Goal: Task Accomplishment & Management: Complete application form

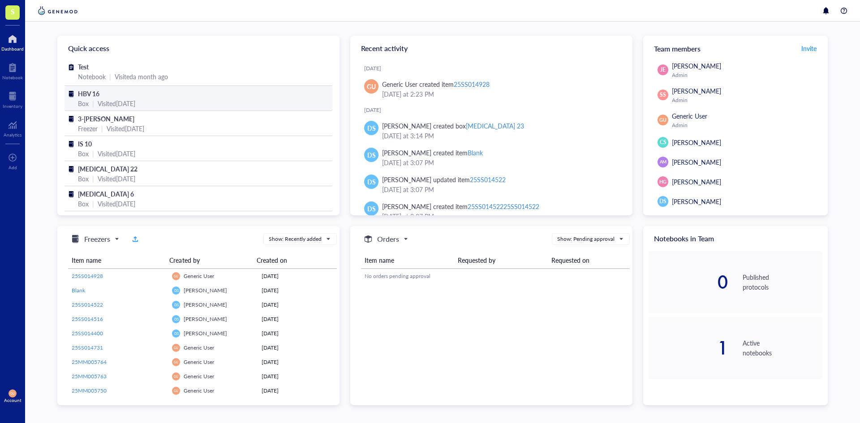
click at [117, 99] on div "Visited [DATE]" at bounding box center [117, 104] width 38 height 10
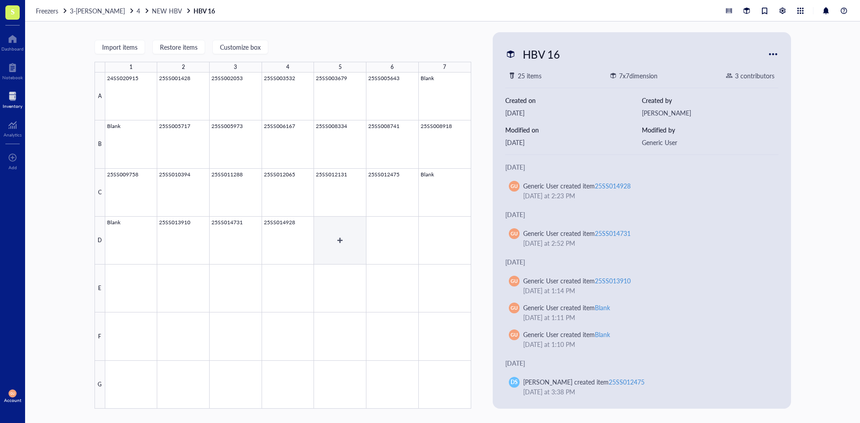
click at [332, 240] on div at bounding box center [288, 241] width 366 height 336
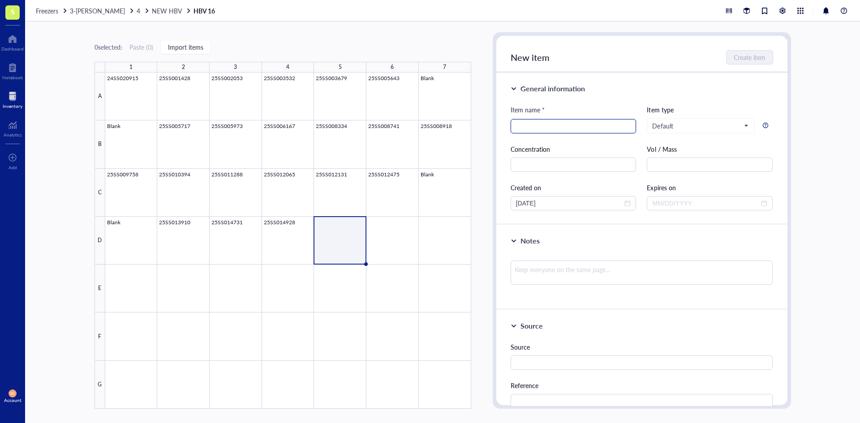
click at [549, 127] on input "search" at bounding box center [573, 126] width 115 height 13
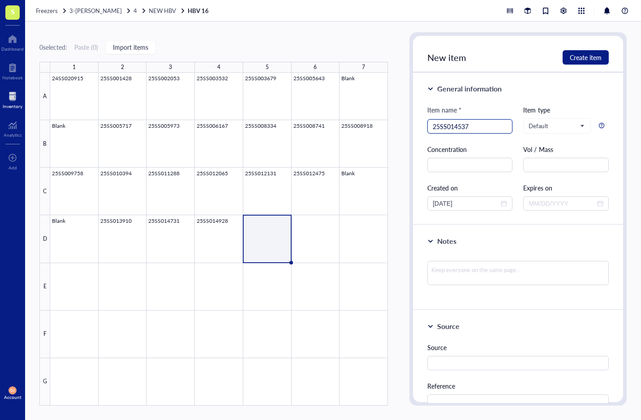
click at [460, 128] on input "25SS014537" at bounding box center [470, 126] width 75 height 13
click at [554, 128] on span "Default" at bounding box center [555, 126] width 55 height 8
type input "25SS015037"
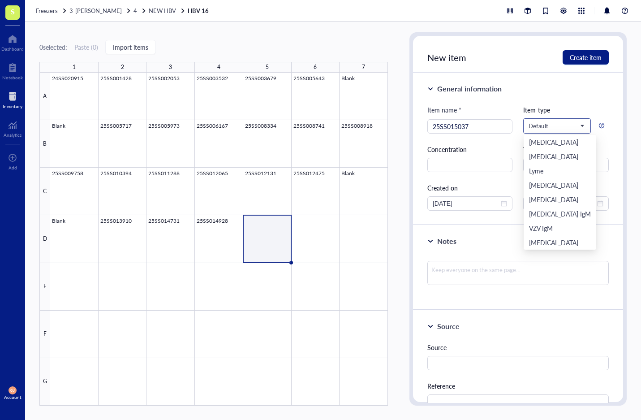
scroll to position [186, 0]
click at [541, 170] on div "HBV" at bounding box center [560, 171] width 62 height 10
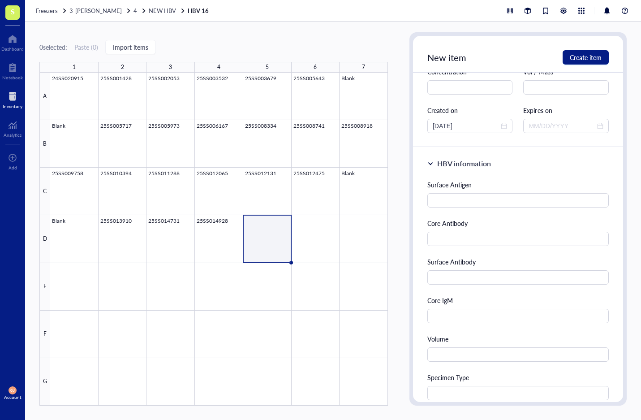
scroll to position [90, 0]
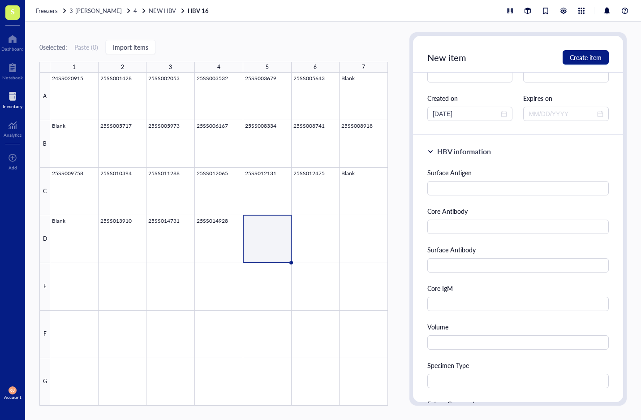
click at [473, 176] on div "Surface Antigen" at bounding box center [517, 172] width 181 height 10
click at [469, 188] on input "text" at bounding box center [517, 188] width 181 height 14
type input "Reactive"
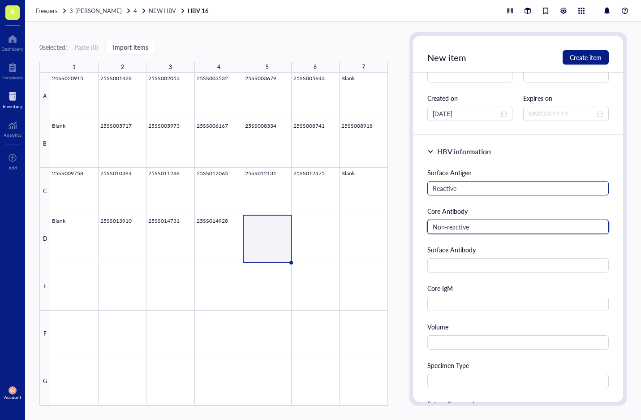
type input "Non-reactive"
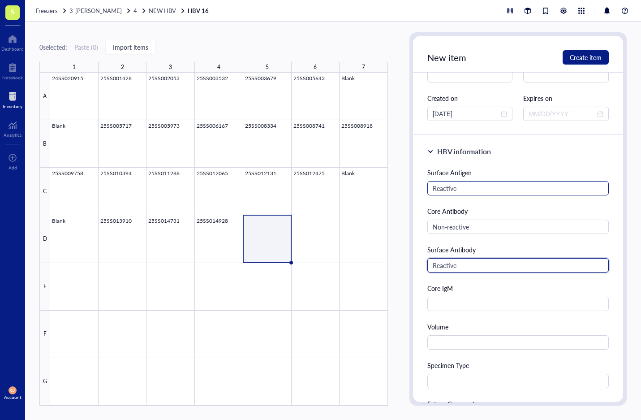
type input "Reactive"
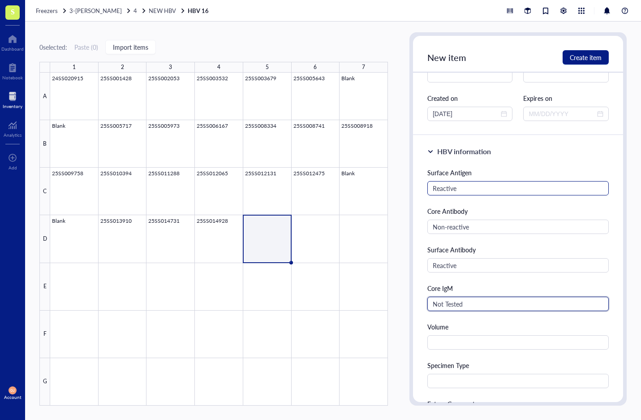
type input "Not Tested"
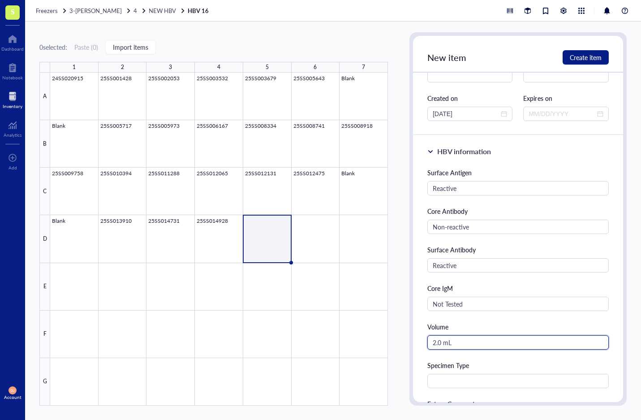
type input "2.0 mL"
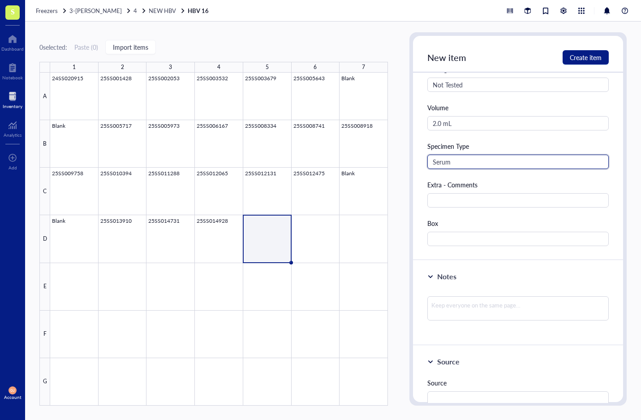
scroll to position [313, 0]
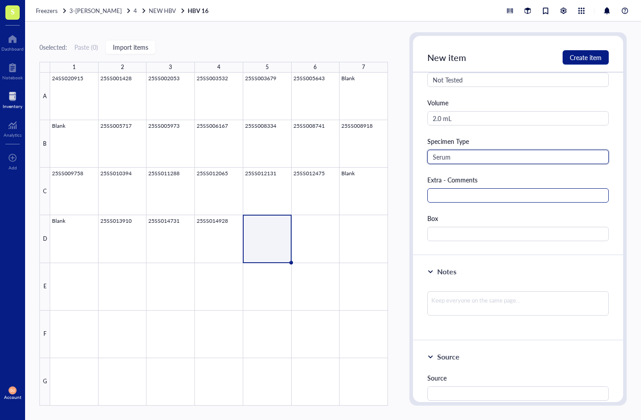
type input "Serum"
click at [477, 193] on input "text" at bounding box center [517, 195] width 181 height 14
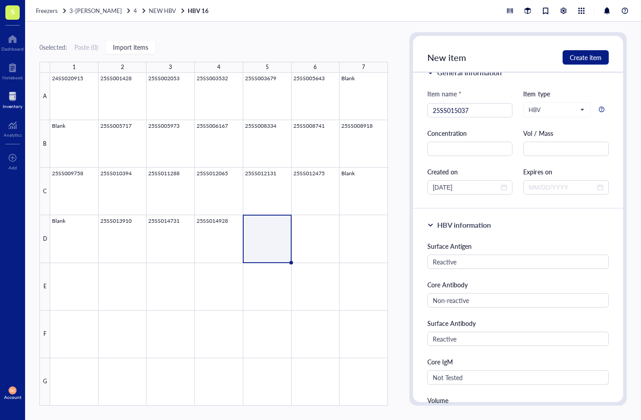
scroll to position [0, 0]
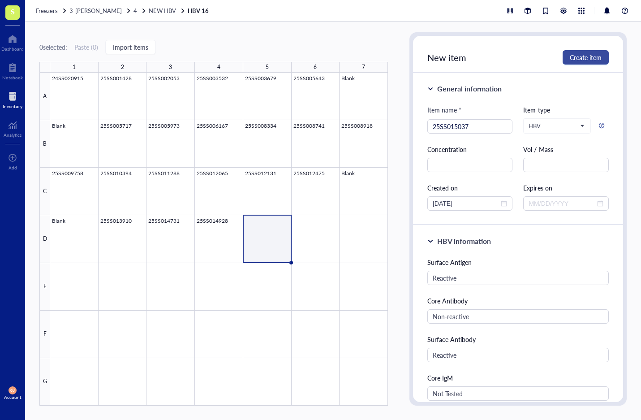
type input "sAg not confirmed"
click at [579, 61] on span "Create item" at bounding box center [586, 57] width 32 height 7
